Goal: Task Accomplishment & Management: Complete application form

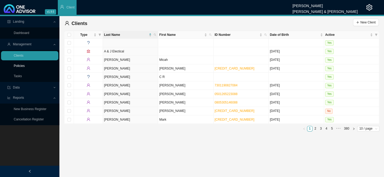
click at [23, 66] on link "Policies" at bounding box center [19, 66] width 11 height 4
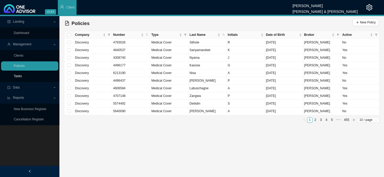
click at [22, 75] on link "Tasks" at bounding box center [18, 76] width 8 height 4
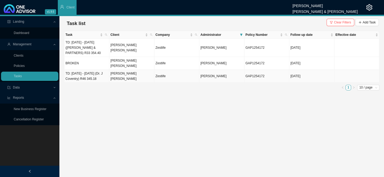
click at [101, 72] on td "TD: [DATE] - [DATE] (Dr. J Coventry) R46 345.18" at bounding box center [86, 76] width 45 height 13
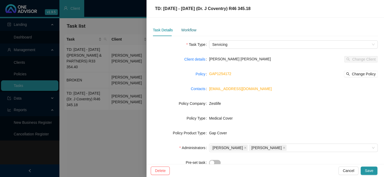
click at [182, 29] on div "Workflow" at bounding box center [188, 30] width 15 height 6
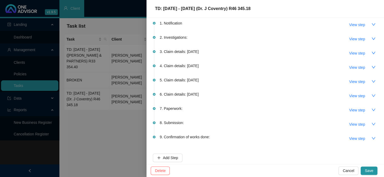
scroll to position [27, 0]
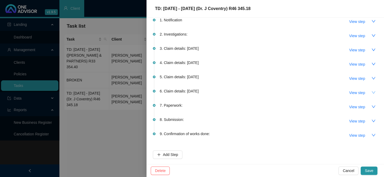
click at [328, 91] on icon "down" at bounding box center [374, 92] width 4 height 2
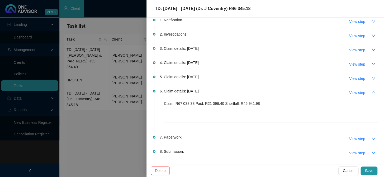
click at [328, 91] on icon "up" at bounding box center [374, 93] width 4 height 4
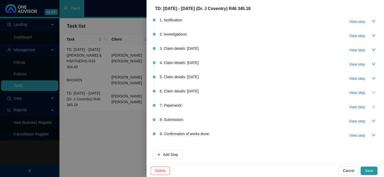
click at [328, 105] on icon "down" at bounding box center [374, 107] width 4 height 4
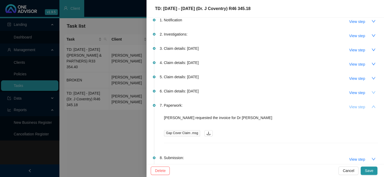
click at [328, 106] on span "View step" at bounding box center [357, 107] width 16 height 6
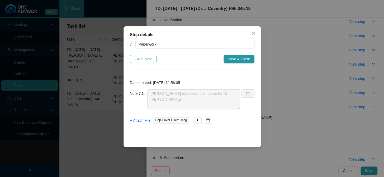
click at [139, 55] on button "+ Add Note" at bounding box center [143, 59] width 27 height 8
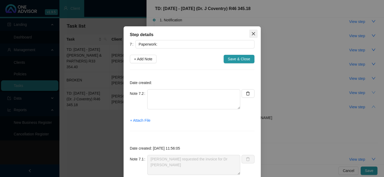
click at [249, 33] on span "Close" at bounding box center [253, 34] width 8 height 4
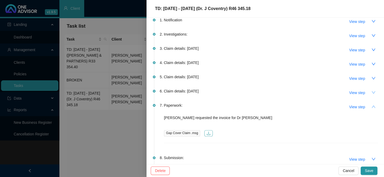
click at [208, 133] on icon "download" at bounding box center [208, 133] width 3 height 3
click at [100, 94] on div at bounding box center [192, 88] width 384 height 177
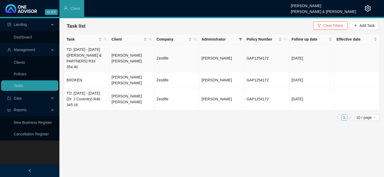
click at [93, 59] on td "TD: [DATE] - [DATE] ([PERSON_NAME] & PARTNERS) R33 354.40" at bounding box center [86, 59] width 45 height 28
click at [93, 53] on body "v1.9.5 [PERSON_NAME] [PERSON_NAME] & [PERSON_NAME] Client Landing Dashboard Man…" at bounding box center [192, 88] width 384 height 177
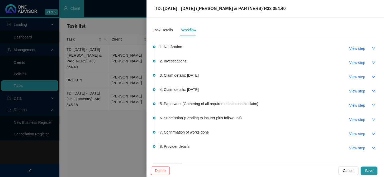
drag, startPoint x: 75, startPoint y: 97, endPoint x: 80, endPoint y: 96, distance: 4.8
click at [75, 97] on div at bounding box center [192, 88] width 384 height 177
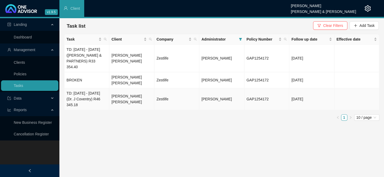
click at [88, 96] on td "TD: [DATE] - [DATE] (Dr. J Coventry) R46 345.18" at bounding box center [86, 99] width 45 height 22
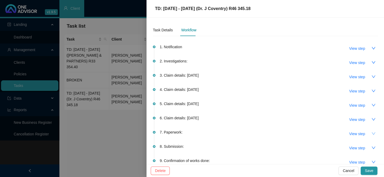
click at [328, 134] on icon "down" at bounding box center [374, 134] width 4 height 4
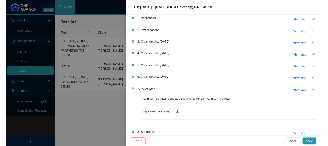
scroll to position [65, 0]
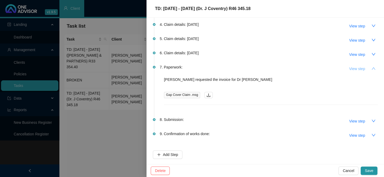
click at [328, 69] on span "View step" at bounding box center [357, 69] width 16 height 6
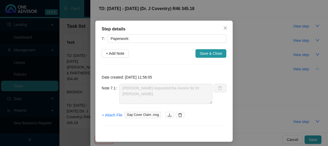
scroll to position [8, 0]
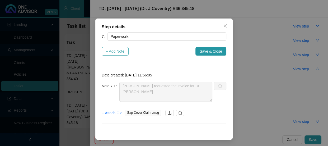
click at [112, 50] on span "+ Add Note" at bounding box center [115, 51] width 18 height 6
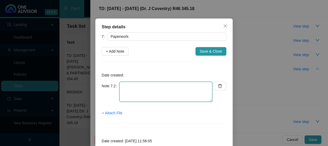
click at [129, 84] on textarea at bounding box center [165, 92] width 93 height 20
type textarea "e"
type textarea "E"
type textarea "D"
type textarea "e"
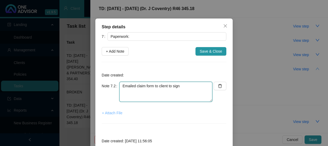
type textarea "Emailed claim form to client to sign"
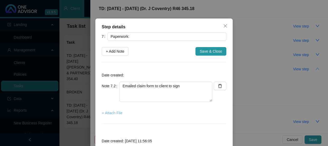
click at [106, 111] on span "+ Attach File" at bounding box center [112, 113] width 20 height 6
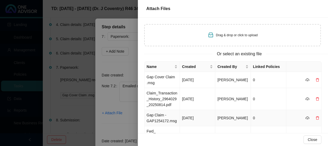
click at [164, 120] on td "Gap Claim - GAP1254172.msg" at bounding box center [161, 118] width 35 height 16
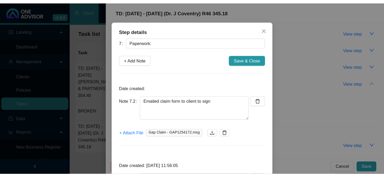
scroll to position [1, 0]
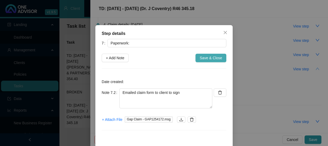
click at [211, 57] on span "Save & Close" at bounding box center [211, 58] width 22 height 6
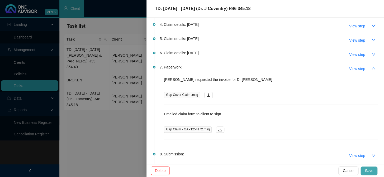
click at [328, 145] on span "Save" at bounding box center [369, 171] width 8 height 6
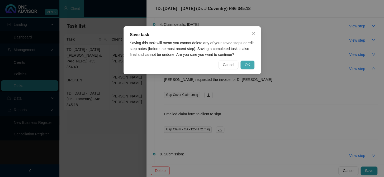
click at [246, 61] on button "OK" at bounding box center [248, 65] width 14 height 8
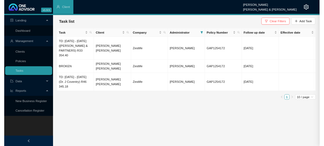
scroll to position [0, 0]
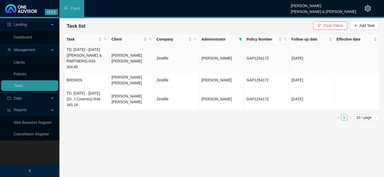
click at [70, 58] on td "TD: [DATE] - [DATE] ([PERSON_NAME] & PARTNERS) R33 354.40" at bounding box center [86, 59] width 45 height 28
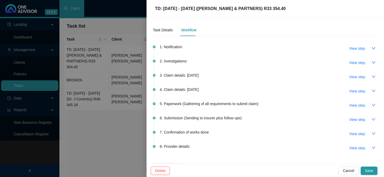
click at [74, 58] on div at bounding box center [192, 88] width 384 height 177
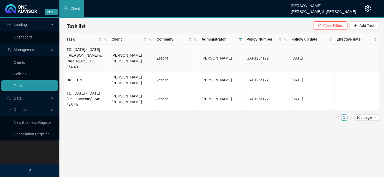
click at [81, 58] on td "TD: [DATE] - [DATE] ([PERSON_NAME] & PARTNERS) R33 354.40" at bounding box center [86, 59] width 45 height 28
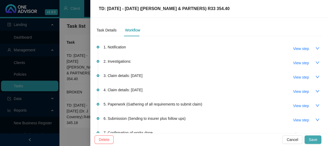
click at [314, 140] on span "Save" at bounding box center [313, 140] width 8 height 6
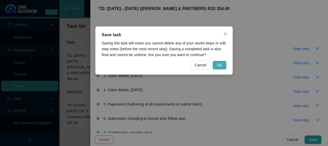
click at [222, 63] on span "OK" at bounding box center [219, 65] width 5 height 6
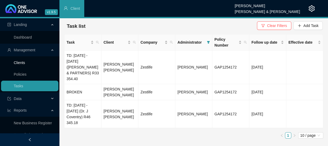
click at [21, 60] on link "Clients" at bounding box center [19, 62] width 11 height 4
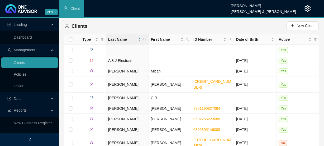
click at [148, 40] on th "Last Name" at bounding box center [127, 39] width 43 height 10
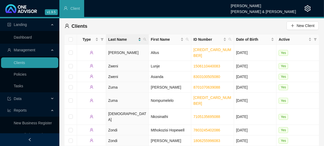
click at [129, 38] on span "Last Name" at bounding box center [122, 39] width 29 height 6
click at [124, 38] on span "Last Name" at bounding box center [122, 39] width 29 height 6
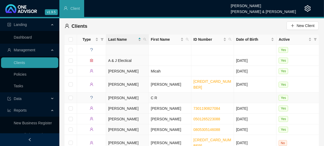
click at [130, 92] on td "[PERSON_NAME]" at bounding box center [127, 97] width 43 height 11
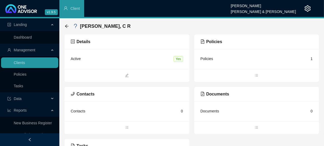
click at [105, 60] on div "Active Yes" at bounding box center [127, 58] width 112 height 7
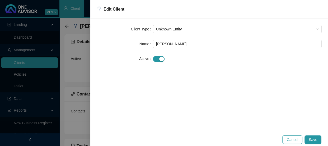
click at [293, 138] on span "Cancel" at bounding box center [292, 140] width 12 height 6
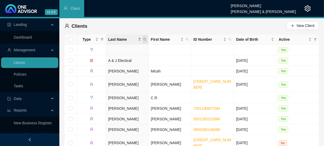
click at [146, 41] on span at bounding box center [144, 39] width 5 height 8
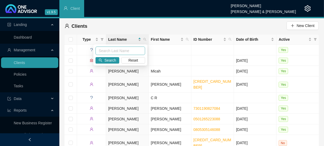
click at [130, 51] on input "text" at bounding box center [121, 50] width 50 height 8
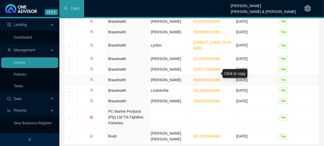
scroll to position [30, 0]
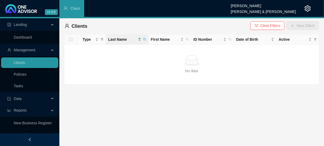
scroll to position [0, 0]
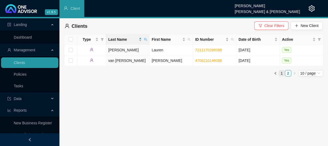
click at [281, 76] on link "1" at bounding box center [282, 73] width 6 height 6
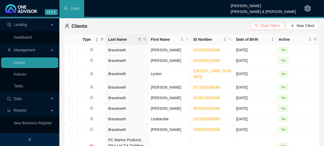
click at [272, 27] on span "Clear Filters" at bounding box center [271, 26] width 20 height 6
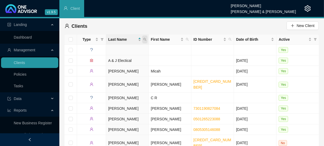
click at [147, 40] on span at bounding box center [144, 39] width 5 height 8
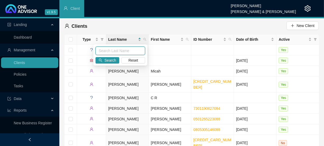
click at [122, 49] on input "text" at bounding box center [121, 50] width 50 height 8
type input "rush"
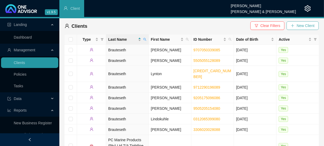
click at [292, 24] on icon "plus" at bounding box center [293, 26] width 4 height 4
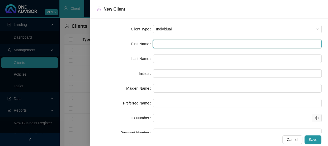
click at [175, 42] on input "text" at bounding box center [237, 44] width 169 height 8
type input "D"
type input "Da"
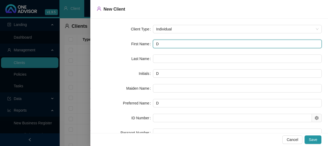
type input "Da"
type input "Dav"
type input "Davi"
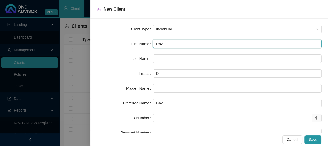
type input "[PERSON_NAME]"
type input "DR"
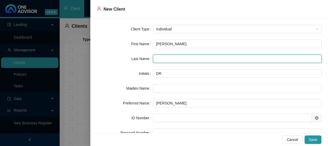
click at [181, 59] on input "text" at bounding box center [237, 58] width 169 height 8
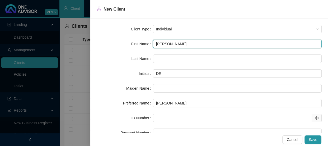
drag, startPoint x: 175, startPoint y: 43, endPoint x: 165, endPoint y: 42, distance: 9.8
click at [165, 42] on input "[PERSON_NAME]" at bounding box center [237, 44] width 169 height 8
type input "[PERSON_NAME]"
type input "D"
type input "[PERSON_NAME]"
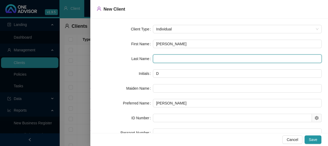
click at [157, 62] on input "text" at bounding box center [237, 58] width 169 height 8
paste input "Rush"
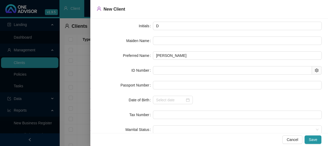
scroll to position [48, 0]
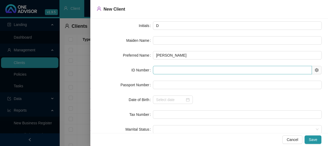
type input "Rush"
click at [162, 69] on input "text" at bounding box center [232, 70] width 159 height 8
type input "720926"
type input "[DATE]"
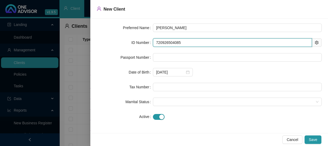
scroll to position [76, 0]
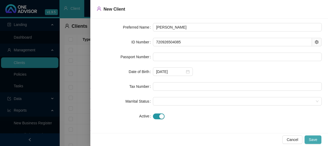
click at [310, 138] on span "Save" at bounding box center [313, 140] width 8 height 6
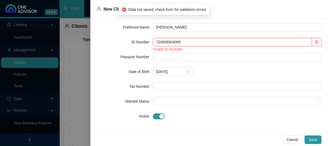
click at [173, 43] on input "720926504085" at bounding box center [232, 42] width 159 height 8
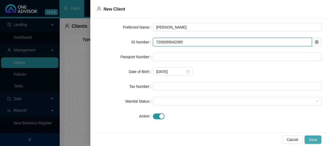
type input "7209265042085"
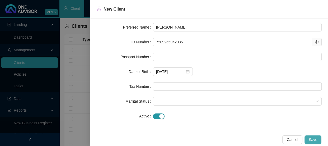
click at [309, 135] on button "Save" at bounding box center [312, 139] width 17 height 8
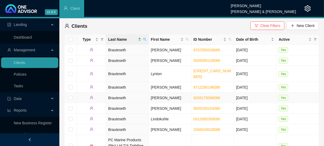
scroll to position [30, 0]
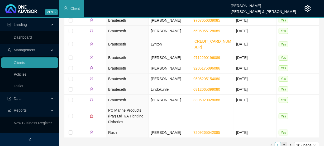
click at [284, 142] on link "2" at bounding box center [284, 145] width 6 height 6
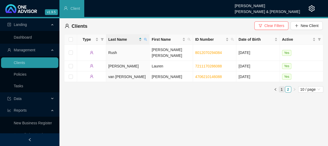
click at [281, 88] on link "1" at bounding box center [282, 89] width 6 height 6
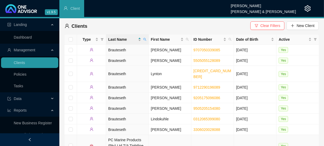
scroll to position [30, 0]
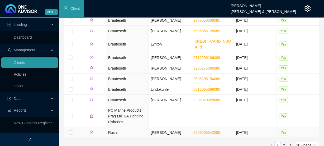
click at [150, 127] on td "[PERSON_NAME]" at bounding box center [170, 132] width 43 height 11
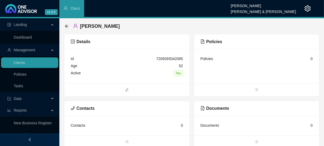
click at [214, 58] on div "Policies 0" at bounding box center [257, 58] width 112 height 7
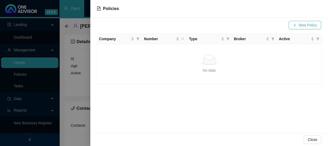
click at [297, 27] on button "New Policy" at bounding box center [305, 25] width 32 height 8
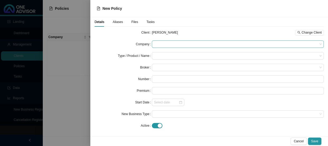
click at [160, 43] on span at bounding box center [238, 44] width 168 height 7
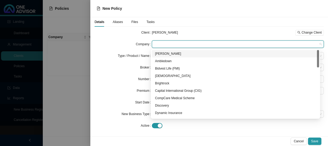
type input "m"
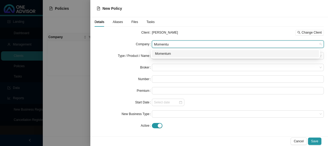
type input "Momentum"
click at [161, 56] on div "Momentum" at bounding box center [235, 53] width 161 height 5
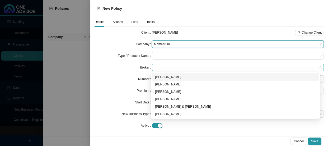
click at [159, 67] on span at bounding box center [238, 67] width 168 height 7
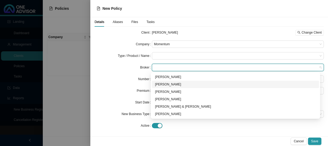
click at [164, 84] on div "[PERSON_NAME]" at bounding box center [235, 84] width 161 height 5
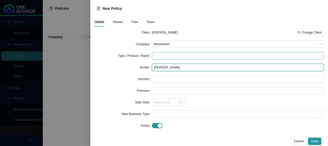
click at [167, 58] on input "search" at bounding box center [236, 55] width 164 height 7
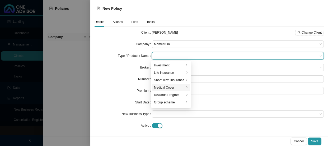
click at [174, 90] on div "Medical Cover" at bounding box center [169, 87] width 30 height 5
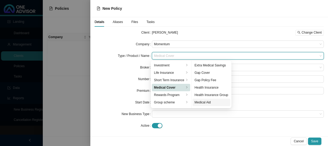
click at [207, 101] on div "Medical Aid" at bounding box center [212, 102] width 34 height 5
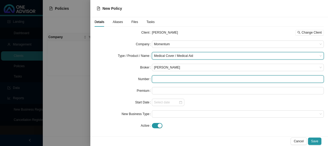
click at [159, 78] on input "text" at bounding box center [238, 78] width 172 height 7
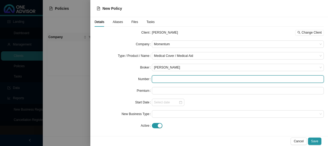
click at [176, 79] on input "text" at bounding box center [238, 78] width 172 height 7
paste input "922338534"
type input "922338534"
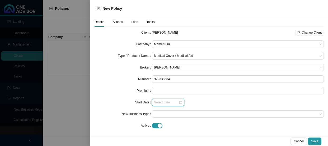
click at [158, 101] on input at bounding box center [166, 102] width 25 height 5
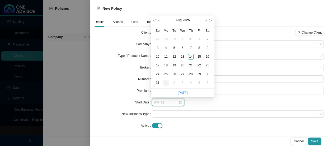
type input "[DATE]"
click at [166, 83] on div "1" at bounding box center [166, 83] width 6 height 6
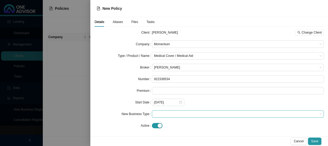
click at [166, 111] on span at bounding box center [238, 113] width 168 height 7
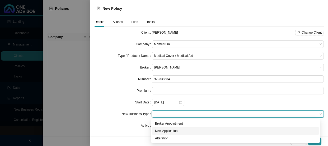
click at [167, 129] on div "New Application" at bounding box center [235, 130] width 161 height 5
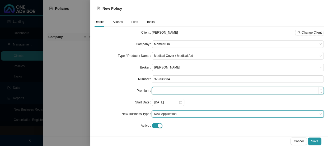
click at [168, 92] on input at bounding box center [237, 90] width 171 height 7
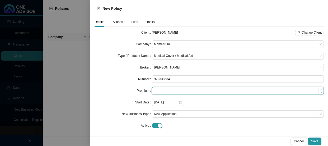
click at [163, 90] on input at bounding box center [237, 90] width 171 height 7
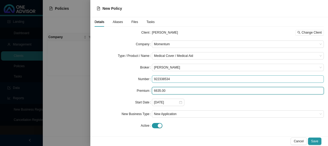
type input "6635.00"
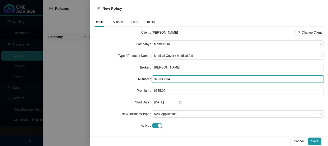
click at [206, 82] on input "922338534" at bounding box center [238, 78] width 172 height 7
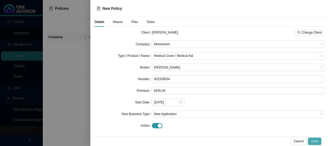
click at [316, 139] on span "Save" at bounding box center [314, 140] width 7 height 5
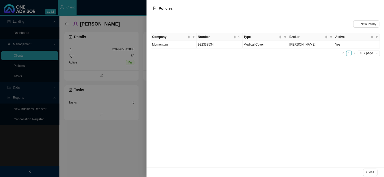
click at [112, 72] on div at bounding box center [192, 88] width 384 height 177
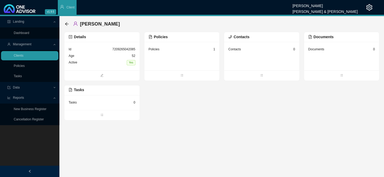
click at [234, 51] on div "Contacts" at bounding box center [234, 49] width 12 height 5
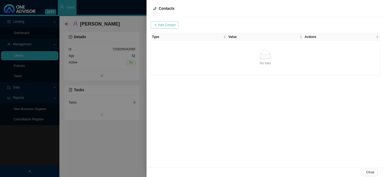
click at [170, 24] on span "Add Contact" at bounding box center [166, 24] width 17 height 5
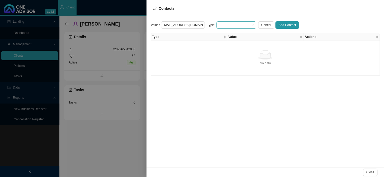
click at [223, 24] on span at bounding box center [236, 25] width 35 height 7
type input "[EMAIL_ADDRESS][DOMAIN_NAME]"
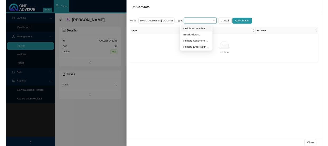
scroll to position [0, 0]
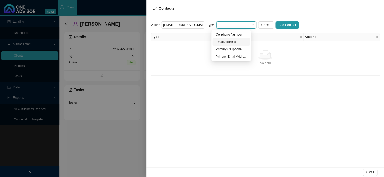
click at [222, 42] on div "Email Address" at bounding box center [231, 41] width 31 height 5
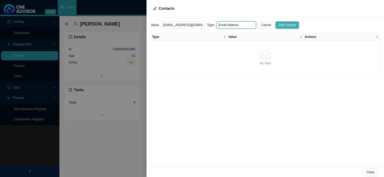
click at [280, 25] on span "Add Contact" at bounding box center [287, 24] width 17 height 5
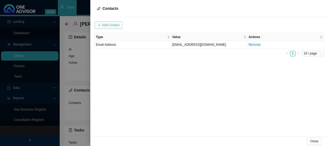
click at [111, 25] on span "Add Contact" at bounding box center [110, 24] width 17 height 5
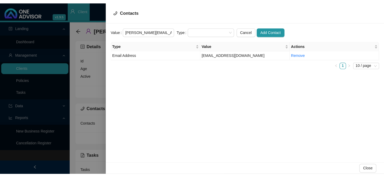
scroll to position [0, 1]
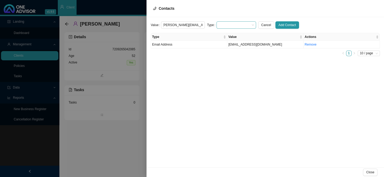
click at [226, 26] on span at bounding box center [236, 25] width 35 height 7
type input "[PERSON_NAME][EMAIL_ADDRESS][DOMAIN_NAME]"
click at [229, 57] on div "Primary Email Address" at bounding box center [231, 56] width 31 height 5
click at [279, 25] on span "Add Contact" at bounding box center [287, 24] width 17 height 5
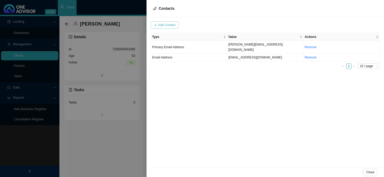
click at [171, 25] on span "Add Contact" at bounding box center [166, 24] width 17 height 5
click at [180, 26] on input "text" at bounding box center [183, 24] width 44 height 7
click at [189, 23] on input "text" at bounding box center [183, 24] width 44 height 7
click at [171, 45] on span "Primary Email Address" at bounding box center [168, 47] width 32 height 4
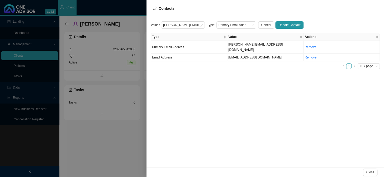
scroll to position [0, 1]
click at [248, 22] on span "Primary Email Address" at bounding box center [236, 25] width 35 height 7
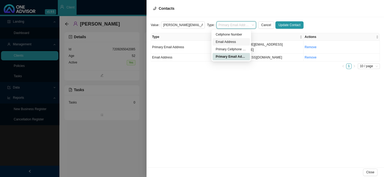
click at [233, 43] on div "Email Address" at bounding box center [231, 41] width 31 height 5
click at [241, 26] on span "Email Address" at bounding box center [236, 25] width 35 height 7
click at [231, 55] on div "Primary Email Address" at bounding box center [231, 56] width 31 height 5
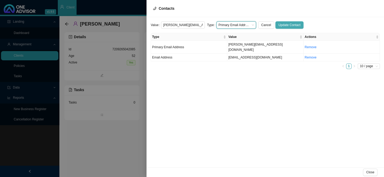
click at [284, 22] on span "Update Contact" at bounding box center [290, 24] width 22 height 5
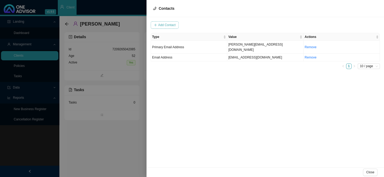
click at [171, 26] on span "Add Contact" at bounding box center [166, 24] width 17 height 5
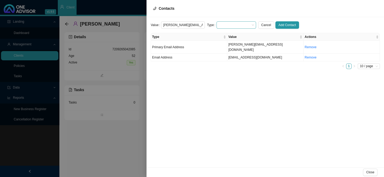
click at [227, 22] on span at bounding box center [236, 25] width 35 height 7
type input "[PERSON_NAME][EMAIL_ADDRESS][DOMAIN_NAME]"
click at [229, 40] on div "Email Address" at bounding box center [231, 41] width 31 height 5
click at [282, 26] on span "Add Contact" at bounding box center [287, 24] width 17 height 5
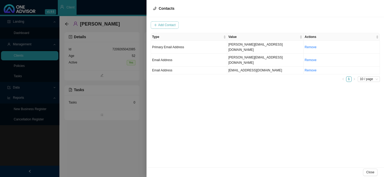
click at [168, 25] on span "Add Contact" at bounding box center [166, 24] width 17 height 5
click at [230, 25] on span at bounding box center [236, 25] width 35 height 7
type input "0835072741"
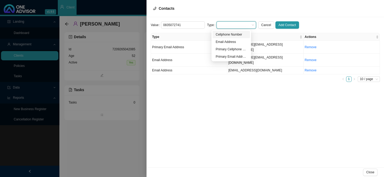
click at [232, 33] on div "Cellphone Number" at bounding box center [231, 34] width 31 height 5
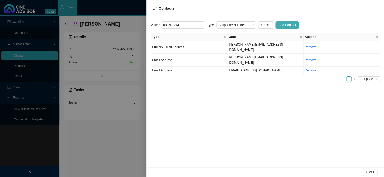
click at [279, 24] on span "Add Contact" at bounding box center [287, 24] width 17 height 5
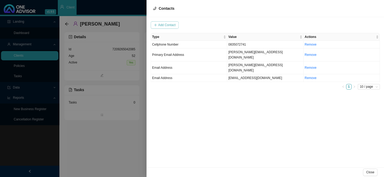
click at [170, 26] on span "Add Contact" at bounding box center [166, 24] width 17 height 5
click at [178, 27] on input "text" at bounding box center [183, 24] width 44 height 7
click at [220, 27] on span at bounding box center [236, 25] width 35 height 7
type input "0837096912"
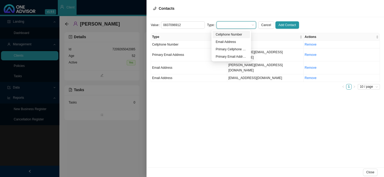
click at [224, 36] on div "Cellphone Number" at bounding box center [231, 34] width 31 height 5
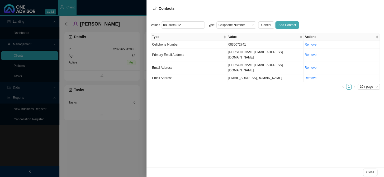
click at [283, 25] on span "Add Contact" at bounding box center [287, 24] width 17 height 5
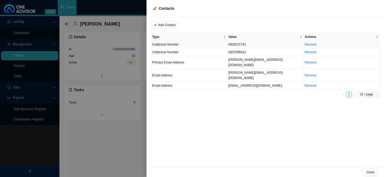
click at [237, 46] on td "0835072741" at bounding box center [265, 45] width 76 height 8
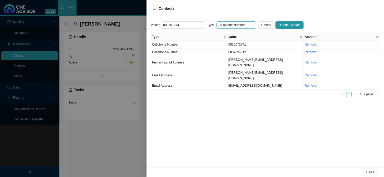
click at [230, 24] on span "Cellphone Number" at bounding box center [236, 25] width 35 height 7
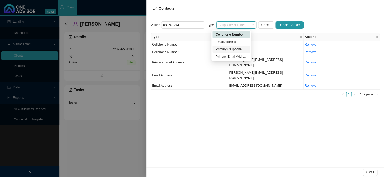
click at [230, 50] on div "Primary Cellphone Number" at bounding box center [231, 49] width 31 height 5
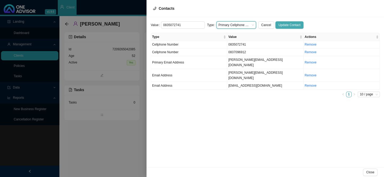
click at [279, 25] on span "Update Contact" at bounding box center [290, 24] width 22 height 5
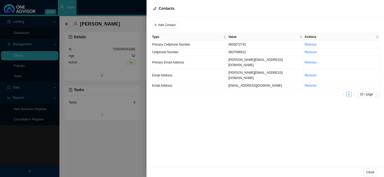
click at [140, 71] on div at bounding box center [192, 88] width 384 height 177
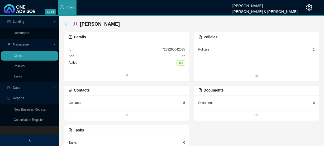
click at [65, 24] on icon "arrow-left" at bounding box center [67, 24] width 4 height 4
